Goal: Navigation & Orientation: Find specific page/section

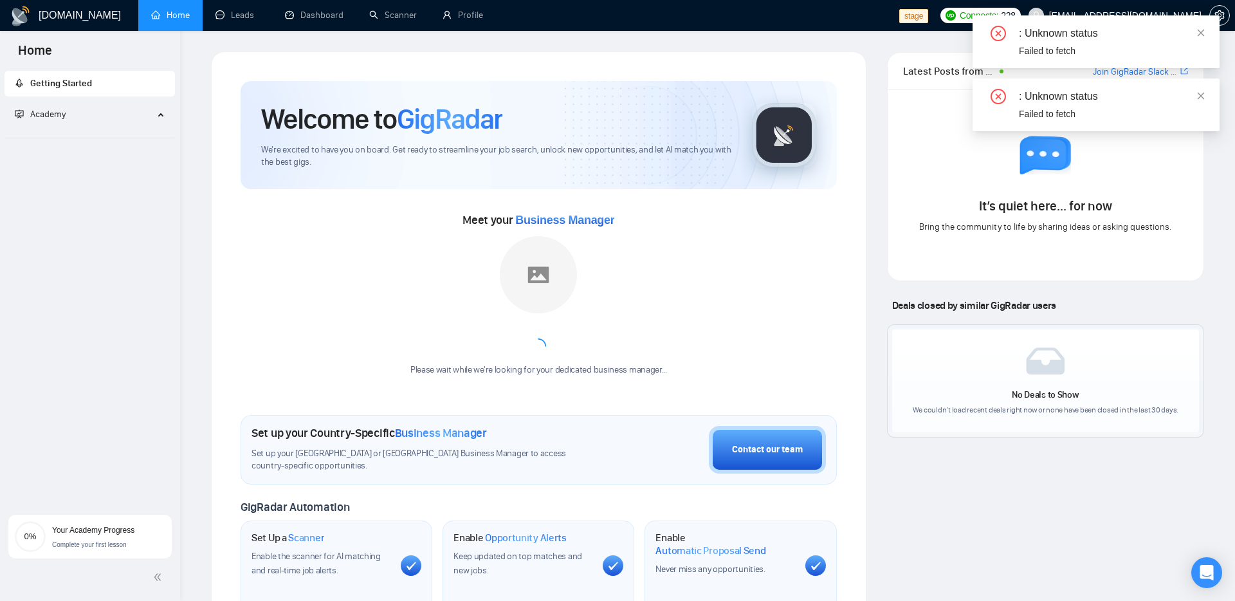
click at [1231, 289] on div "[DOMAIN_NAME] Home Leads Dashboard Scanner Profile stage Connects: 228 [EMAIL_A…" at bounding box center [707, 505] width 1055 height 1011
